Goal: Task Accomplishment & Management: Complete application form

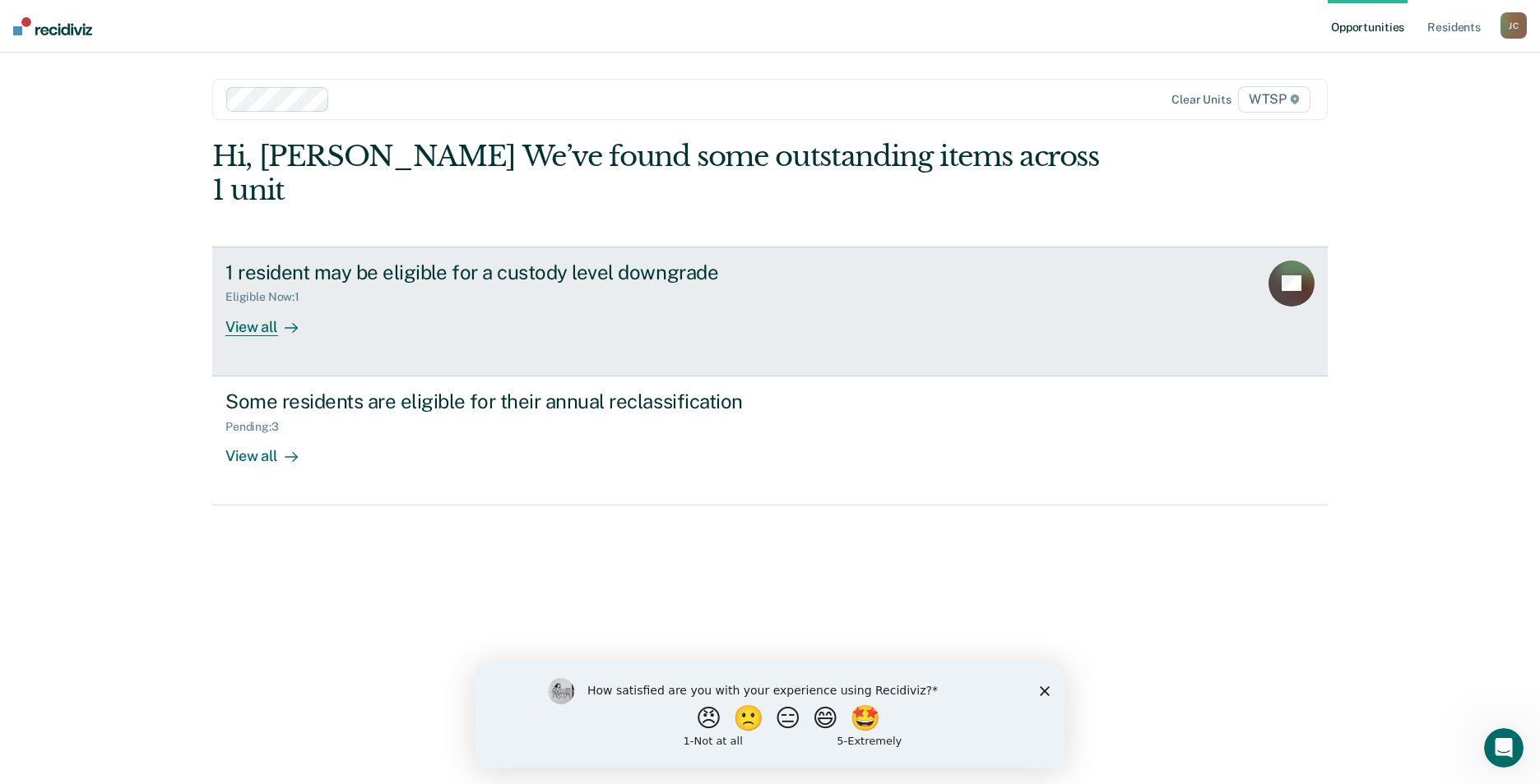
click at [259, 304] on div "View all" at bounding box center [271, 320] width 92 height 32
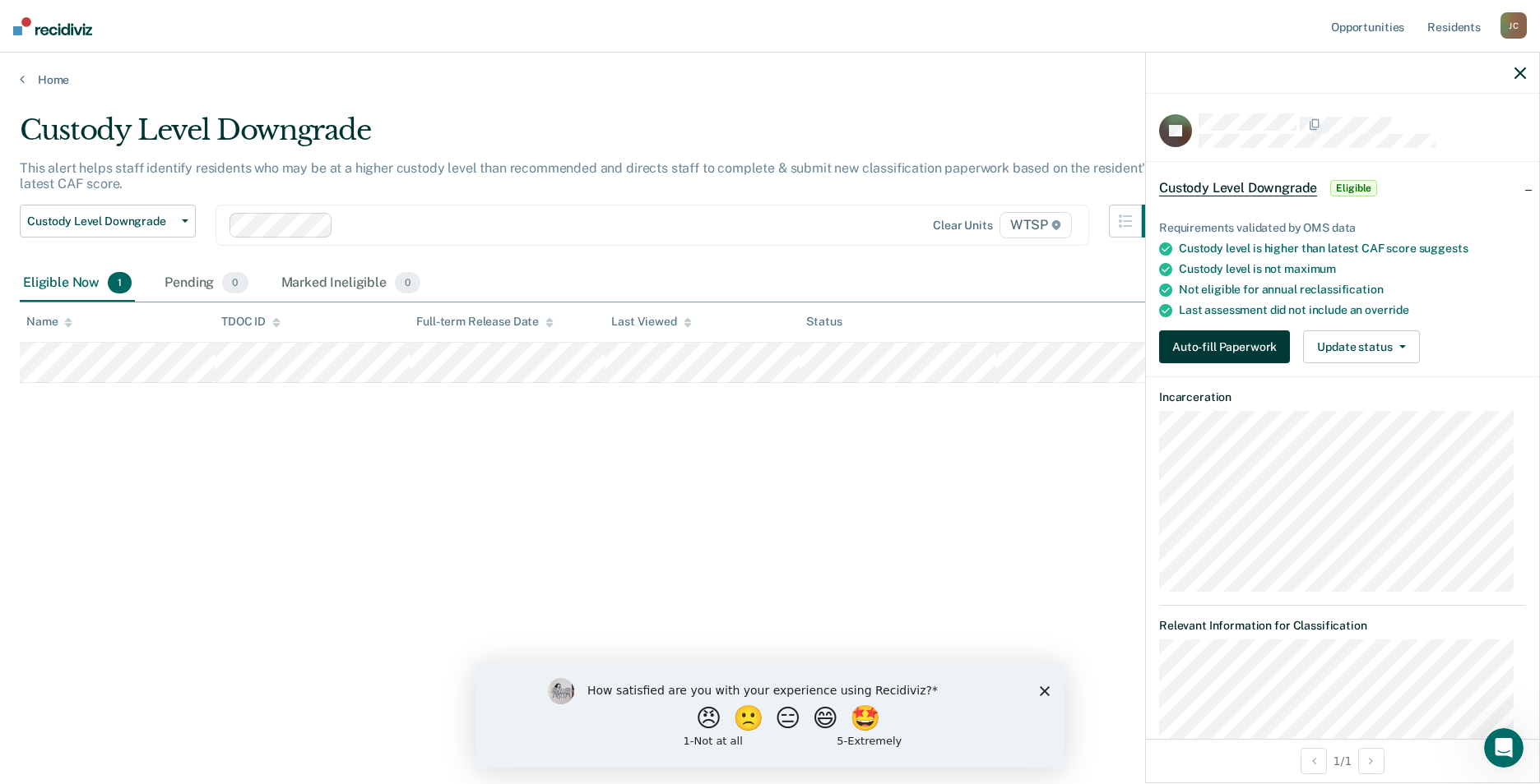
click at [1215, 340] on button "Auto-fill Paperwork" at bounding box center [1224, 347] width 131 height 33
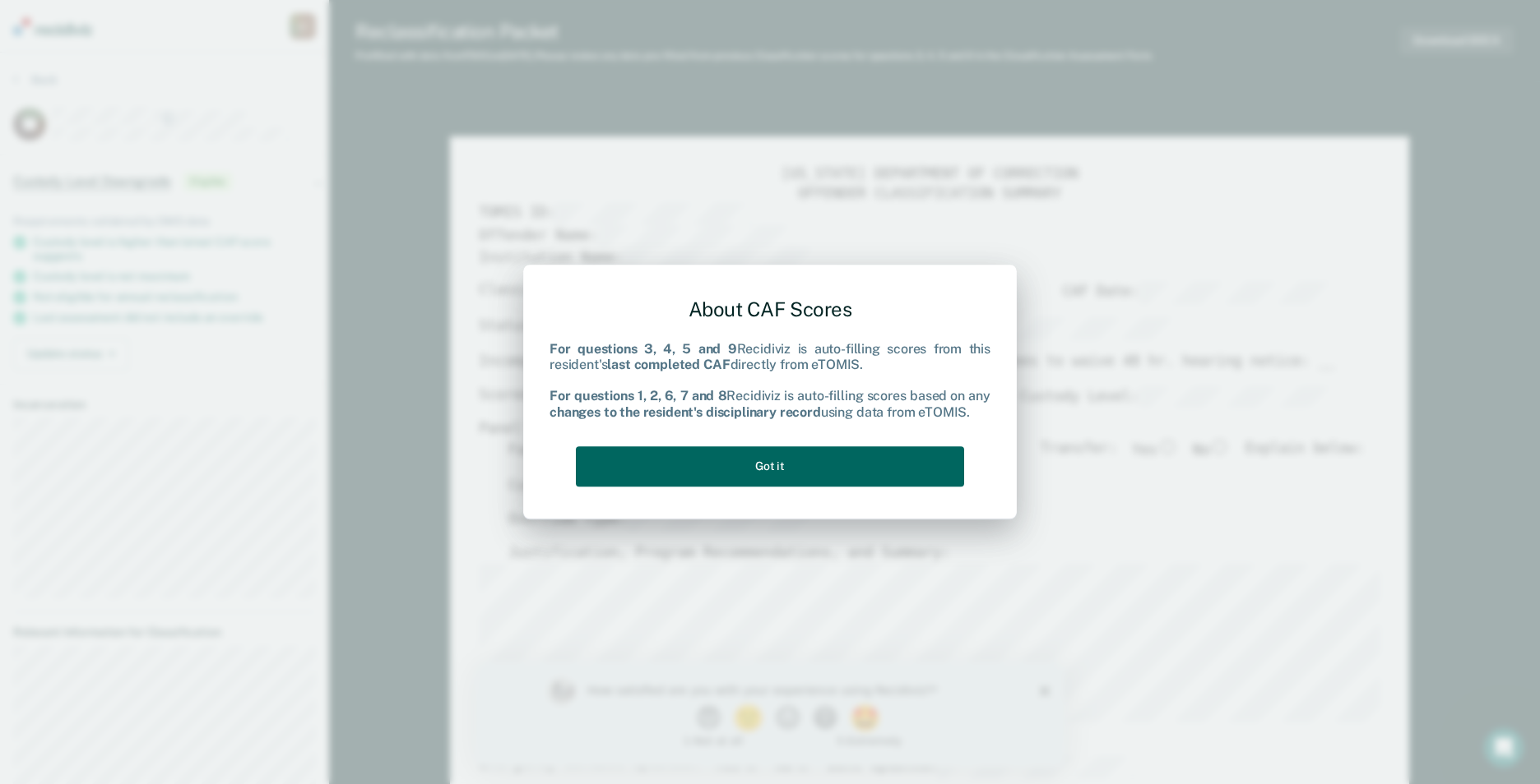
drag, startPoint x: 770, startPoint y: 476, endPoint x: 768, endPoint y: 468, distance: 8.2
click at [770, 475] on button "Got it" at bounding box center [770, 466] width 388 height 40
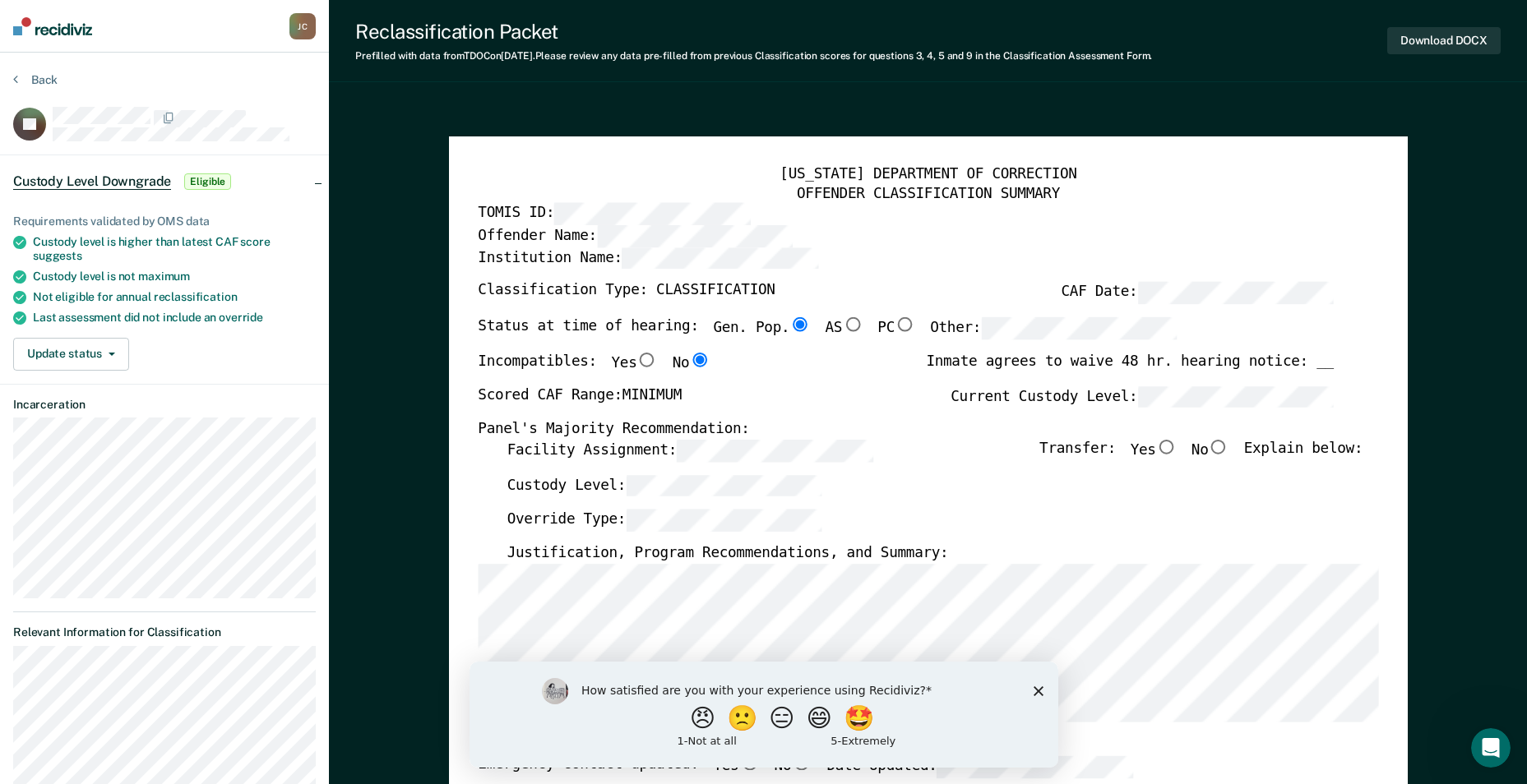
click at [1221, 443] on input "No" at bounding box center [1219, 447] width 22 height 15
type textarea "x"
radio input "true"
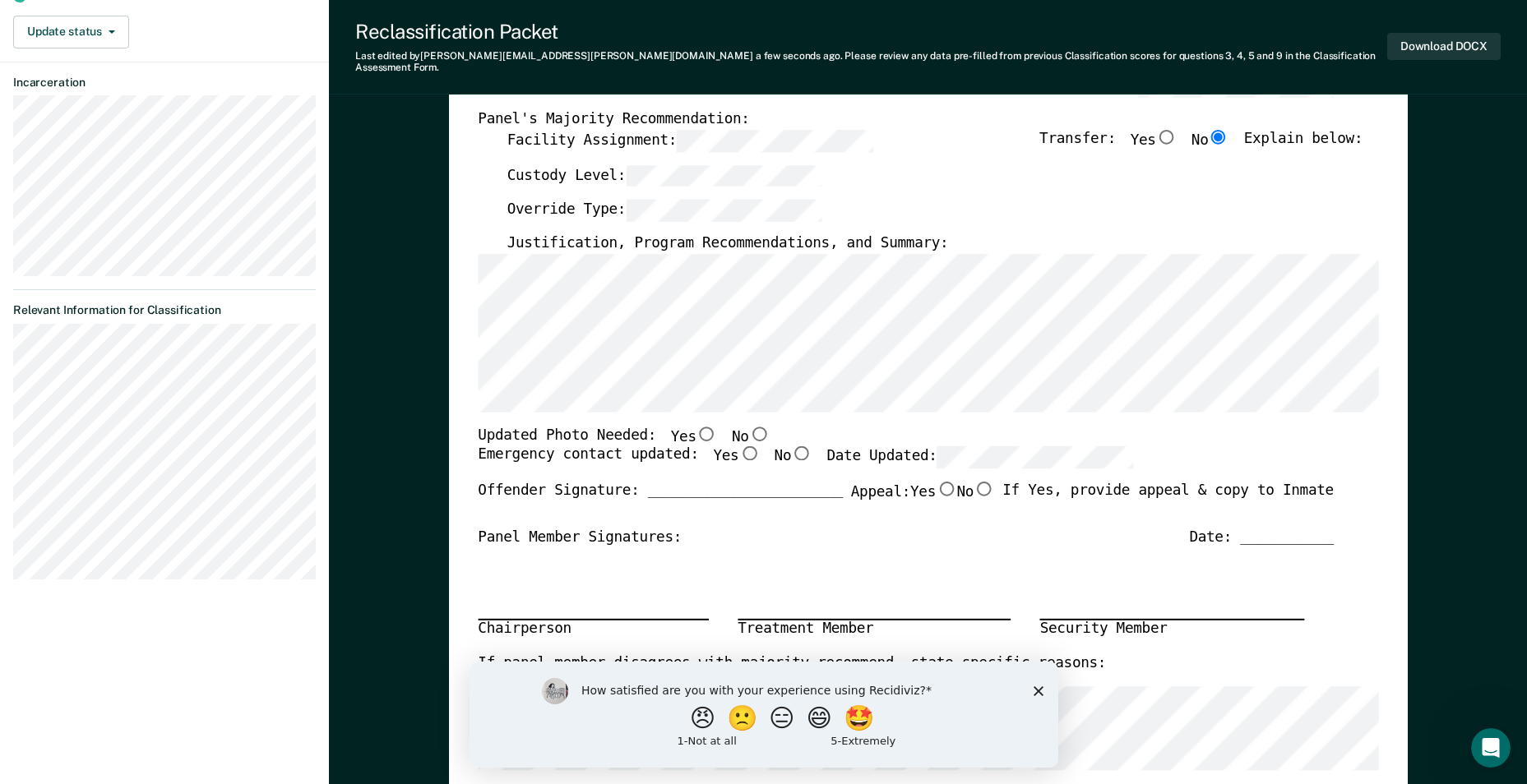
scroll to position [328, 0]
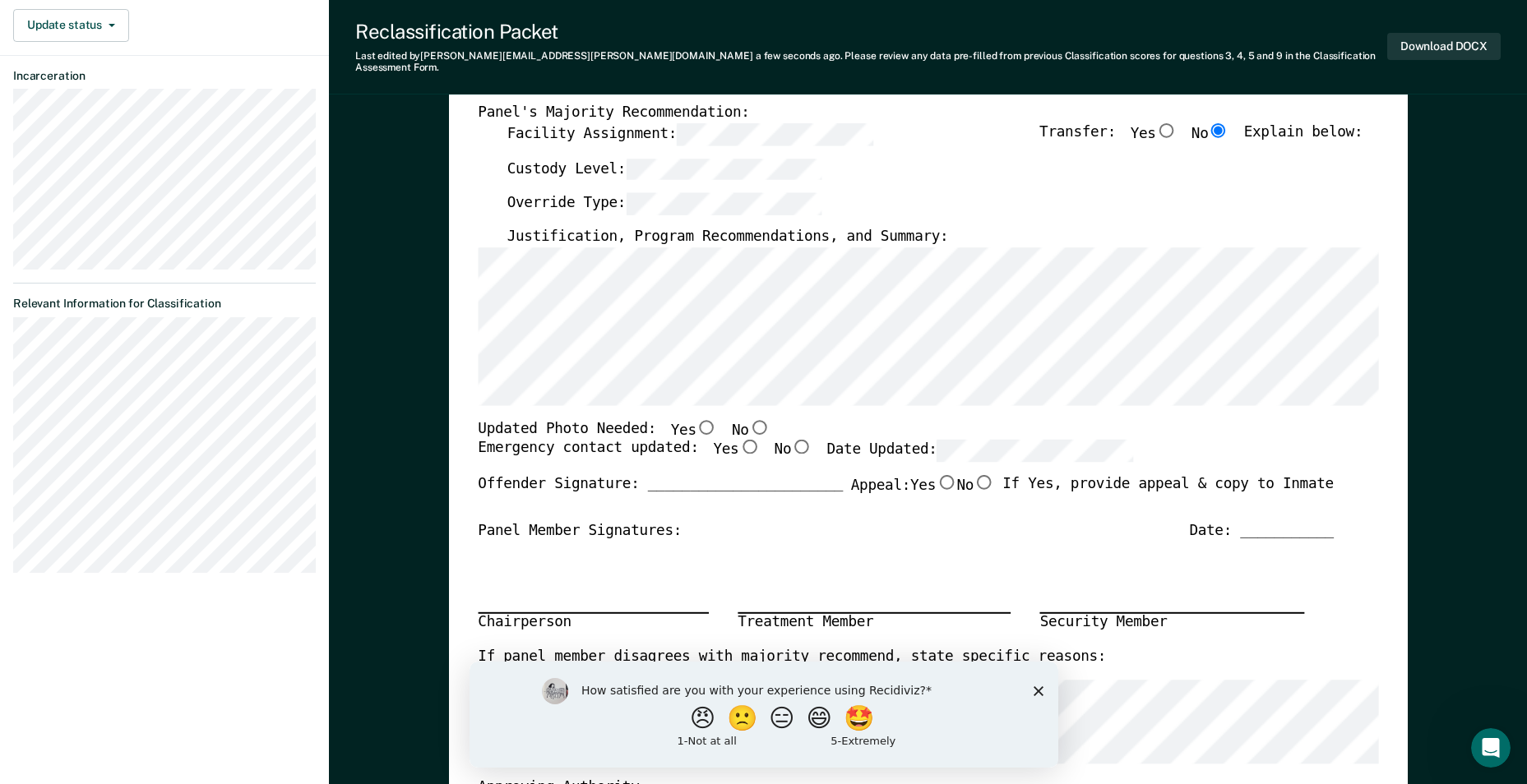
click at [748, 419] on input "No" at bounding box center [759, 426] width 22 height 15
type textarea "x"
radio input "true"
click at [738, 440] on input "Yes" at bounding box center [749, 447] width 22 height 15
type textarea "x"
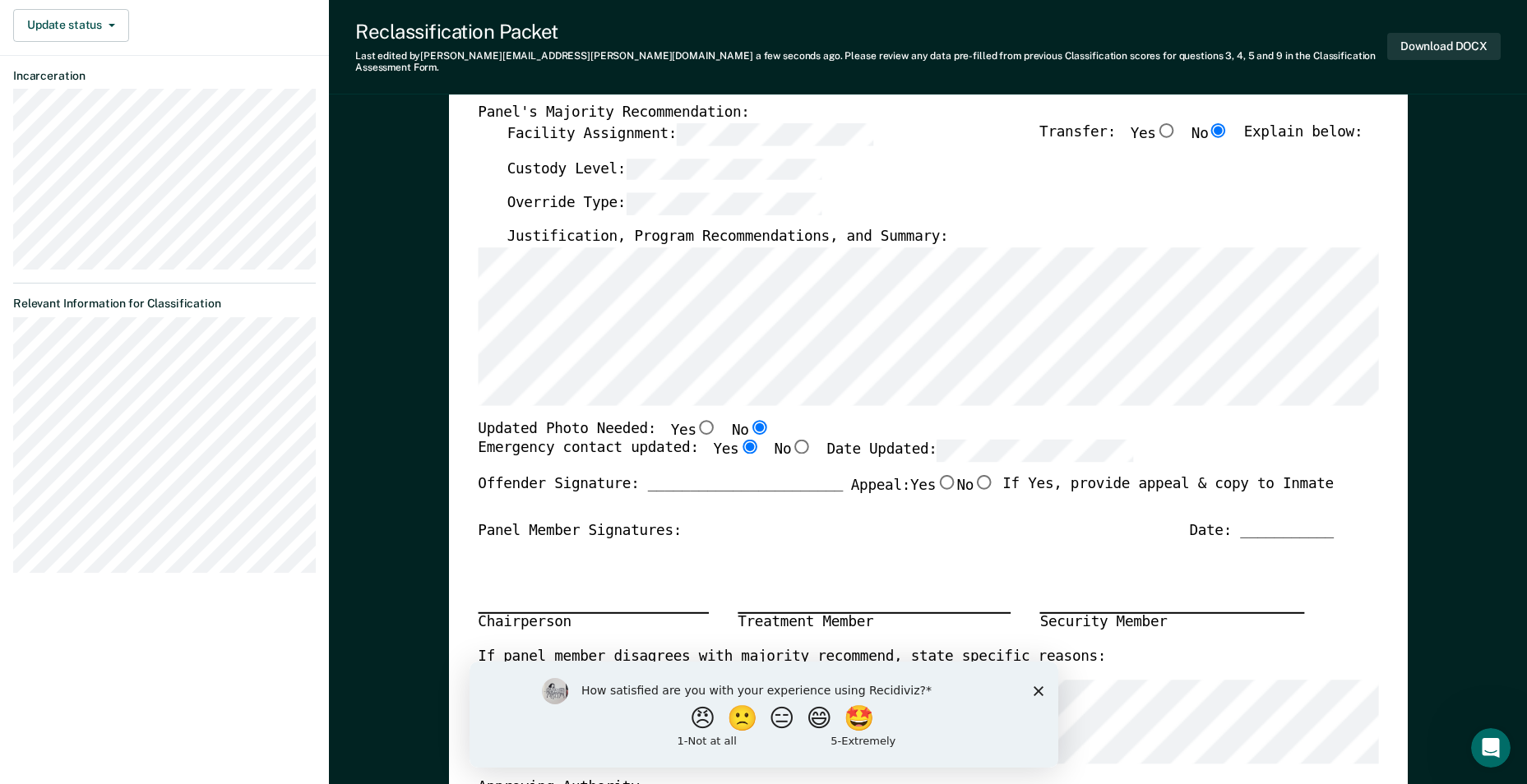
radio input "true"
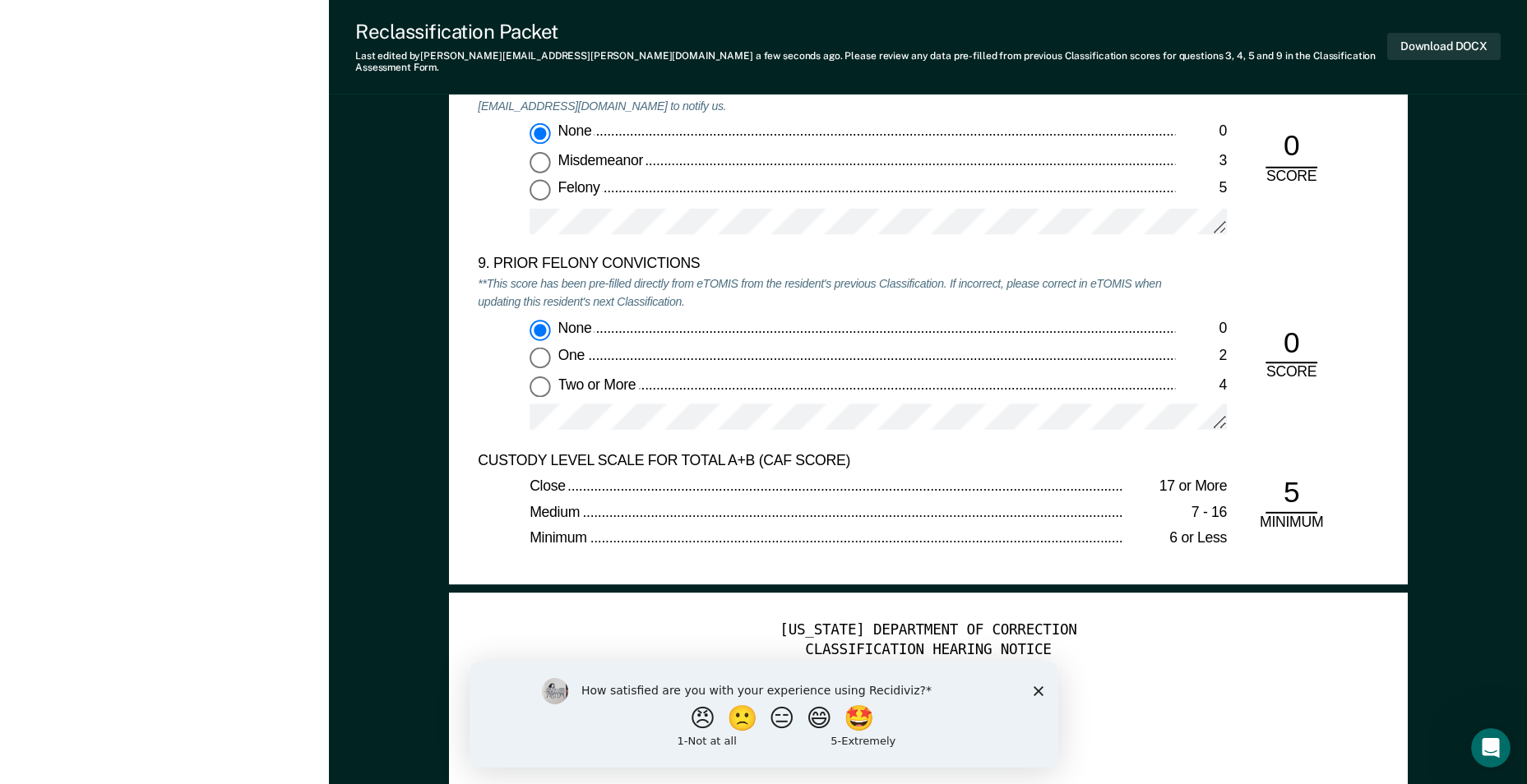
scroll to position [3454, 0]
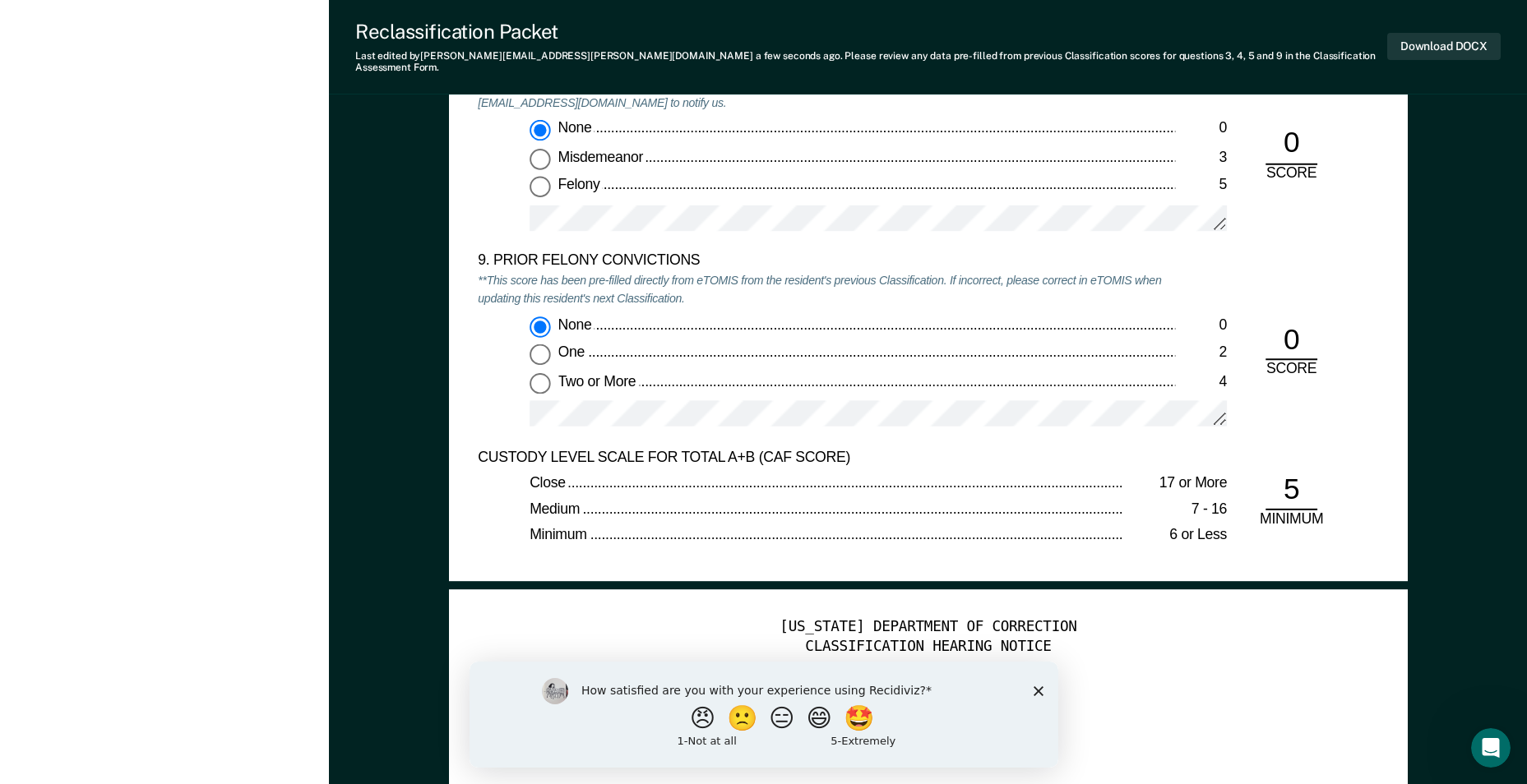
click at [631, 514] on div "Close 17 or More Medium 7 - 16 Minimum 6 or Less" at bounding box center [826, 509] width 697 height 70
click at [665, 530] on div "Minimum" at bounding box center [826, 536] width 593 height 19
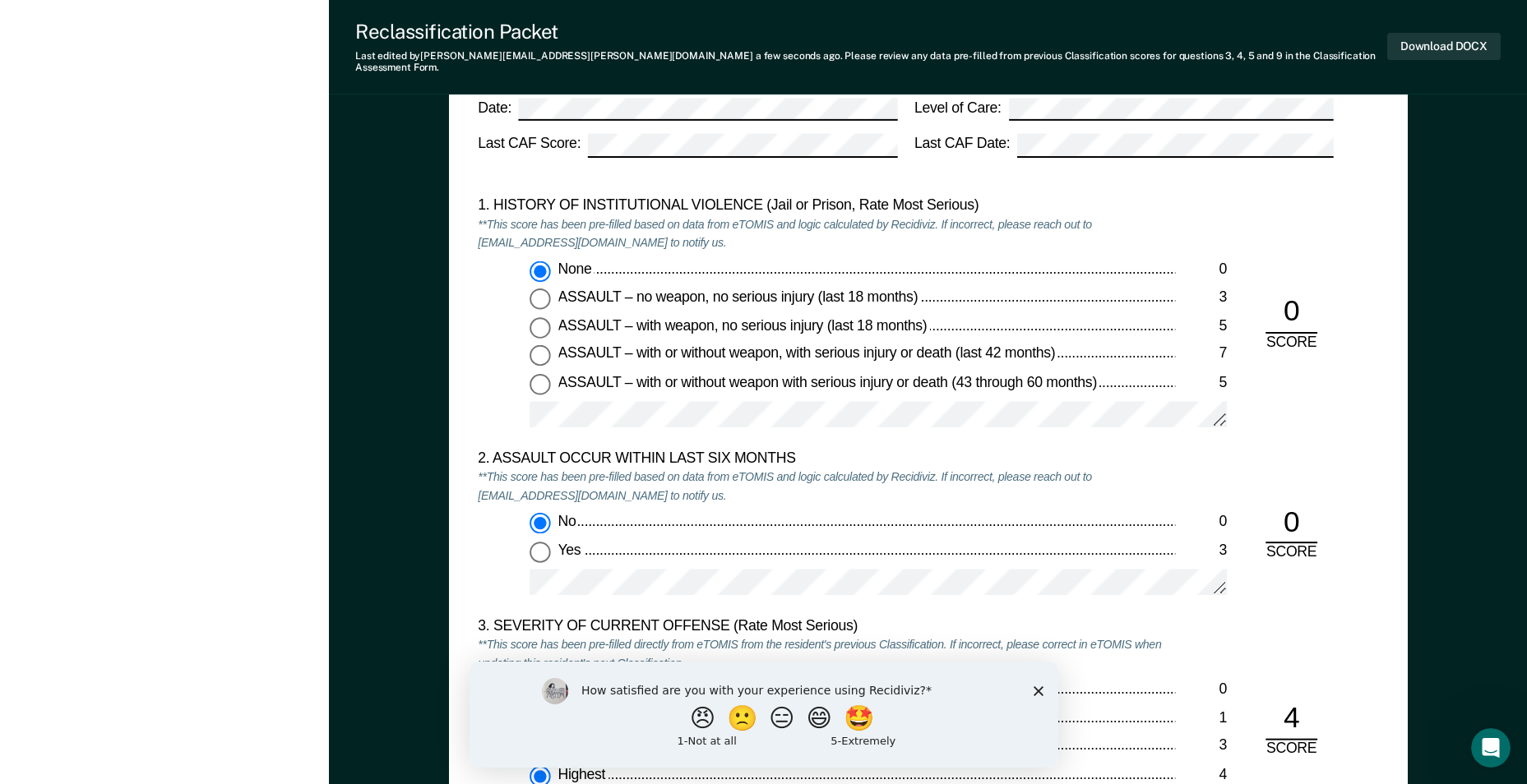
scroll to position [1480, 0]
click at [1420, 44] on button "Download DOCX" at bounding box center [1444, 47] width 113 height 27
type textarea "x"
